Goal: Transaction & Acquisition: Purchase product/service

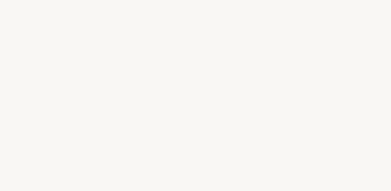
select select "FR"
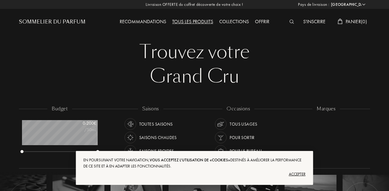
scroll to position [31, 76]
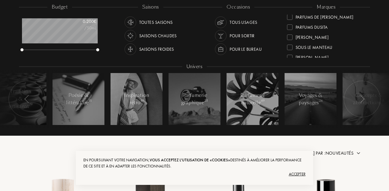
scroll to position [181, 0]
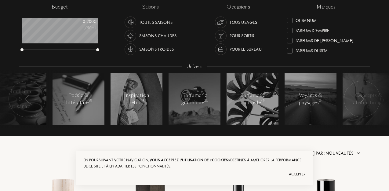
click at [307, 29] on div "Parfum d'Empire" at bounding box center [313, 29] width 34 height 8
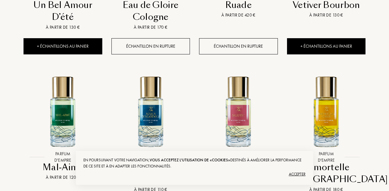
scroll to position [245, 0]
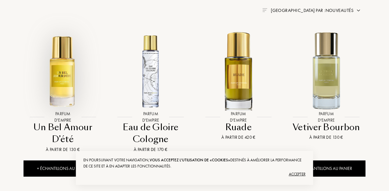
click at [67, 99] on img at bounding box center [62, 70] width 79 height 79
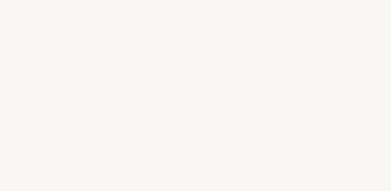
select select "FR"
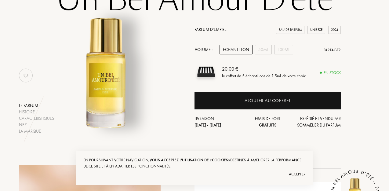
scroll to position [102, 0]
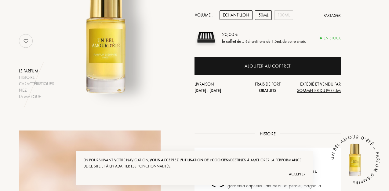
click at [260, 15] on div "50mL" at bounding box center [263, 14] width 17 height 9
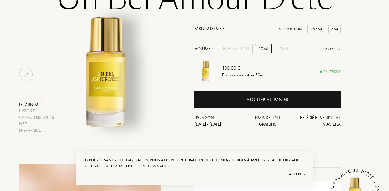
scroll to position [61, 0]
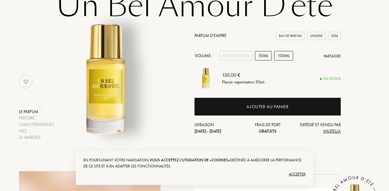
click at [279, 56] on div "100mL" at bounding box center [283, 55] width 19 height 9
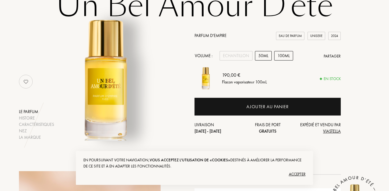
click at [265, 56] on div "50mL" at bounding box center [263, 55] width 17 height 9
